Goal: Understand process/instructions

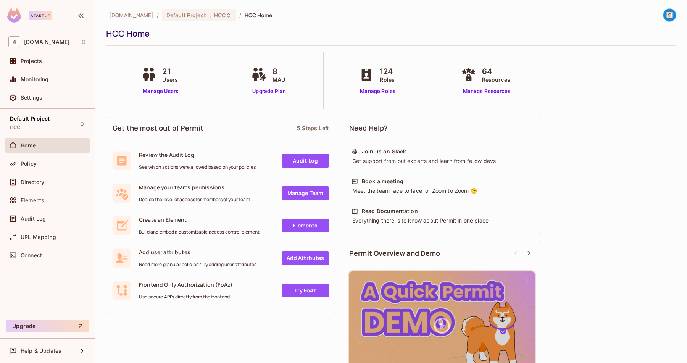
click at [243, 11] on ol "46labs.com / Default Project : HCC / HCC Home" at bounding box center [190, 15] width 163 height 12
click at [226, 16] on icon at bounding box center [229, 15] width 6 height 6
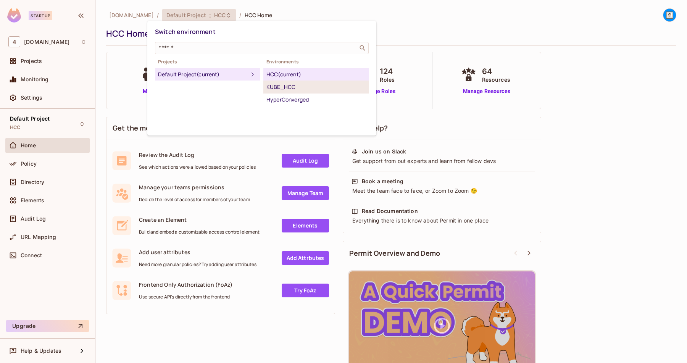
click at [300, 87] on div "KUBE_HCC" at bounding box center [316, 86] width 99 height 9
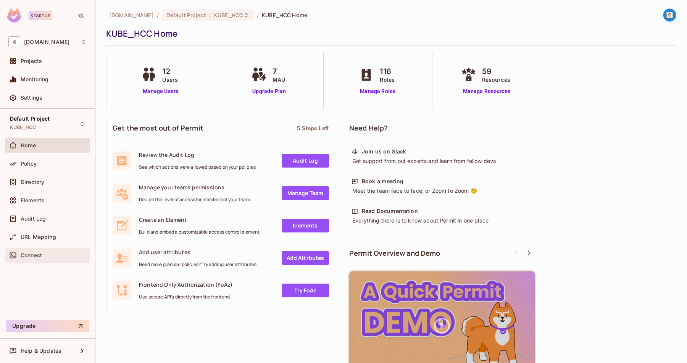
click at [72, 251] on div "Connect" at bounding box center [47, 255] width 78 height 9
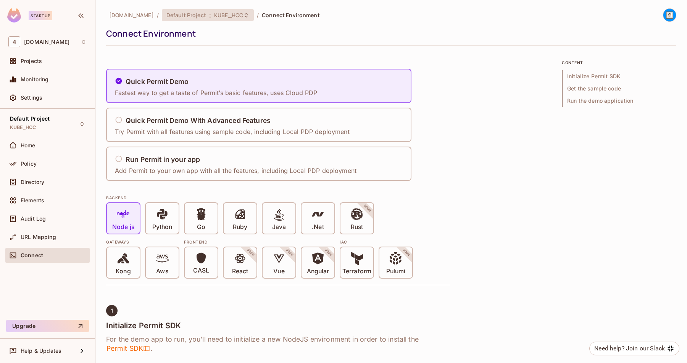
click at [245, 17] on icon at bounding box center [246, 15] width 3 height 5
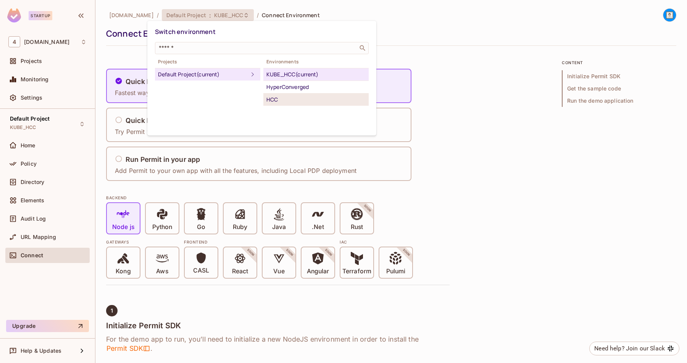
click at [278, 100] on div "HCC" at bounding box center [316, 99] width 99 height 9
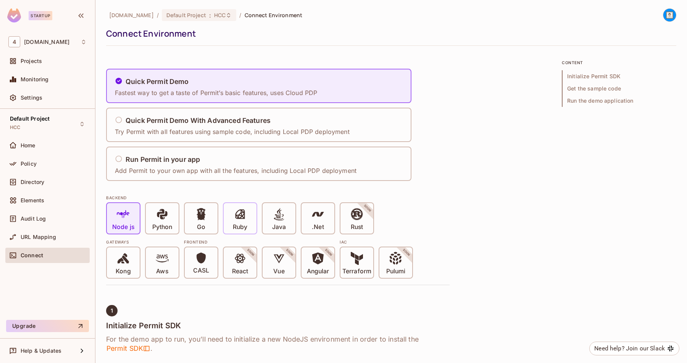
click at [228, 218] on div "Ruby" at bounding box center [240, 218] width 33 height 31
click at [193, 160] on h5 "Run Permit in your app" at bounding box center [163, 160] width 74 height 8
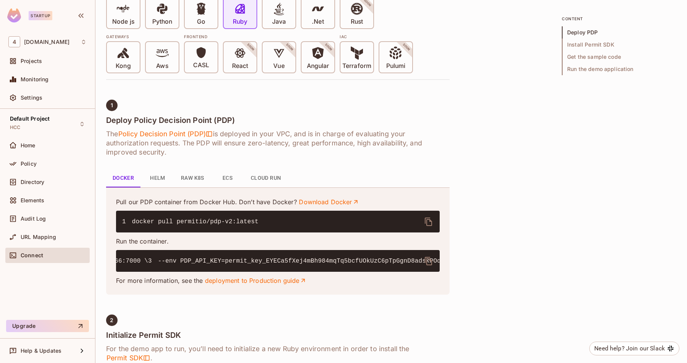
scroll to position [0, 143]
